Goal: Register for event/course

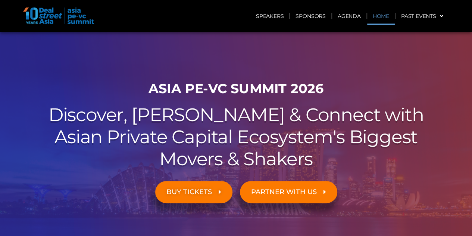
click at [388, 16] on link "Home" at bounding box center [381, 15] width 28 height 17
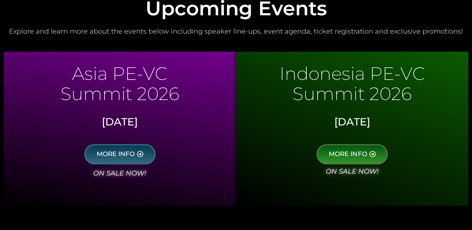
scroll to position [373, 0]
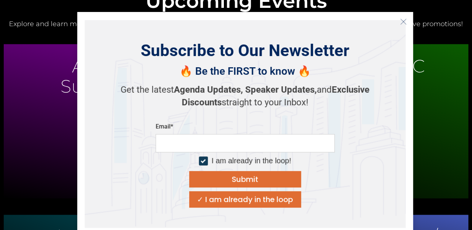
click at [401, 22] on icon "Close" at bounding box center [403, 21] width 7 height 7
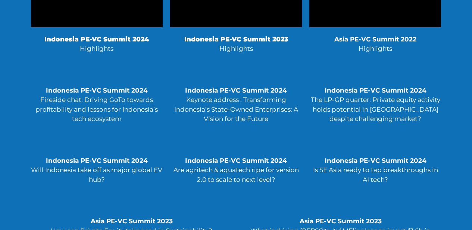
scroll to position [1793, 0]
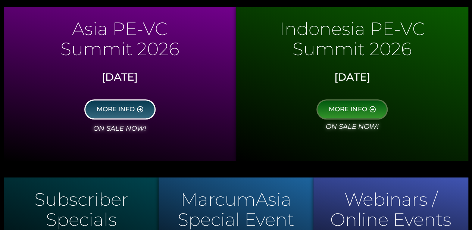
click at [133, 112] on span "MORE INFO" at bounding box center [116, 109] width 38 height 7
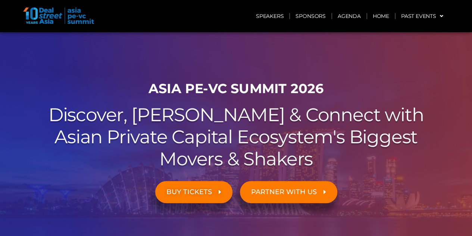
click at [185, 188] on span "BUY TICKETS" at bounding box center [190, 191] width 46 height 7
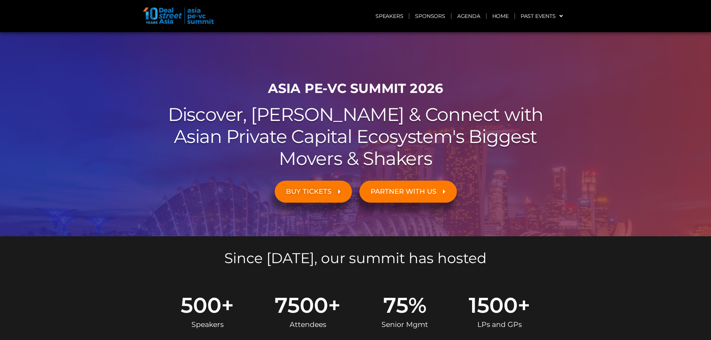
click at [322, 193] on span "BUY TICKETS" at bounding box center [309, 191] width 46 height 7
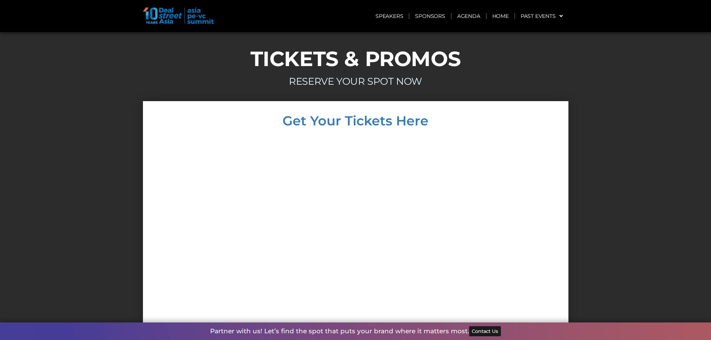
scroll to position [2934, 0]
